Goal: Navigation & Orientation: Find specific page/section

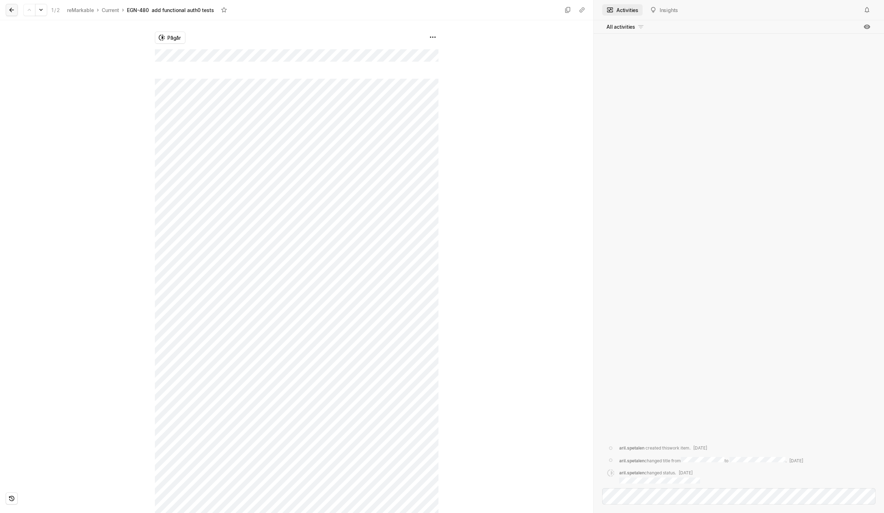
click at [11, 10] on icon at bounding box center [11, 9] width 7 height 7
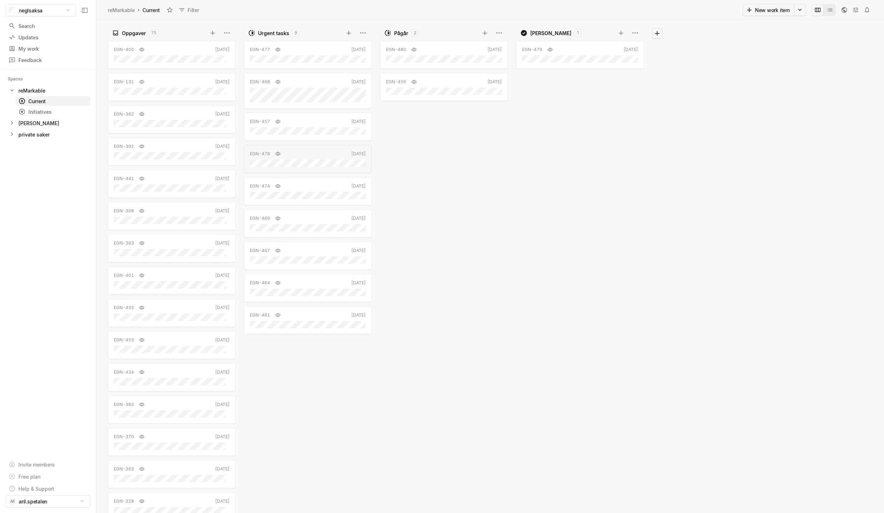
click at [444, 159] on div "EGN-480 [DATE] EGN-456 [DATE]" at bounding box center [445, 276] width 131 height 474
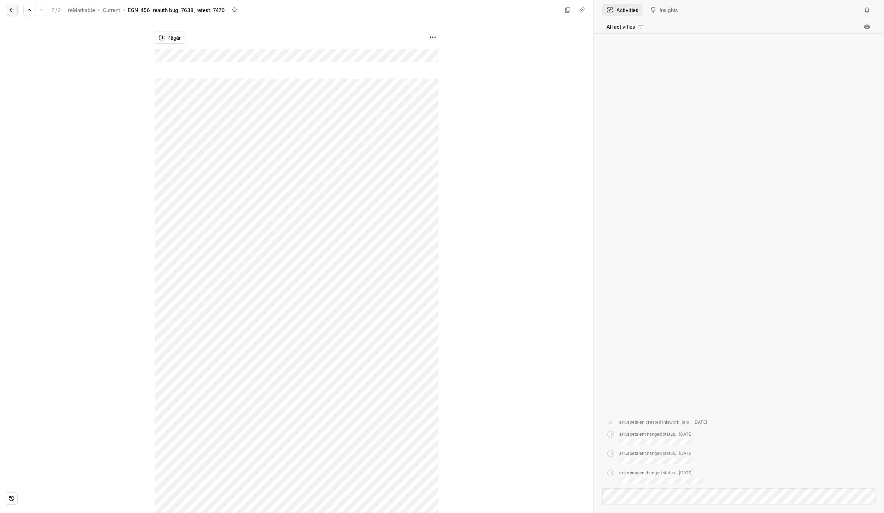
click at [11, 10] on icon at bounding box center [11, 9] width 7 height 7
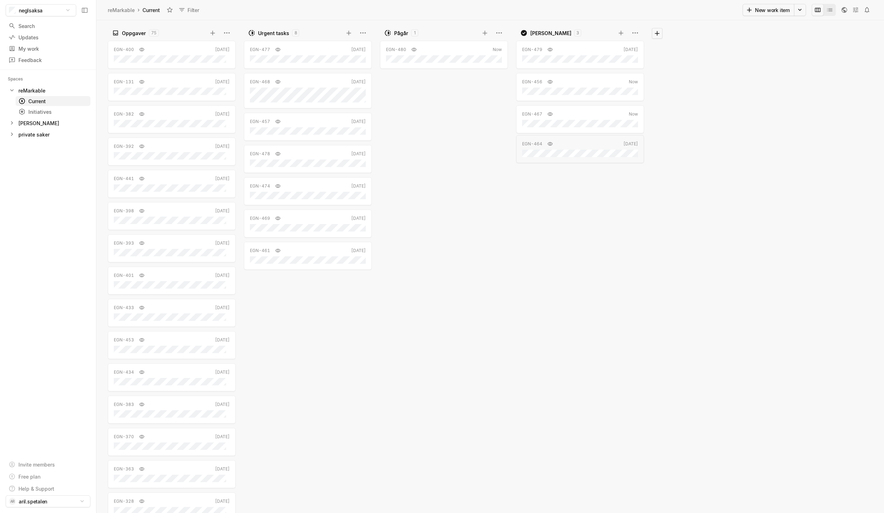
drag, startPoint x: 314, startPoint y: 266, endPoint x: 589, endPoint y: 158, distance: 295.7
drag, startPoint x: 582, startPoint y: 184, endPoint x: 317, endPoint y: 185, distance: 264.7
